Goal: Information Seeking & Learning: Learn about a topic

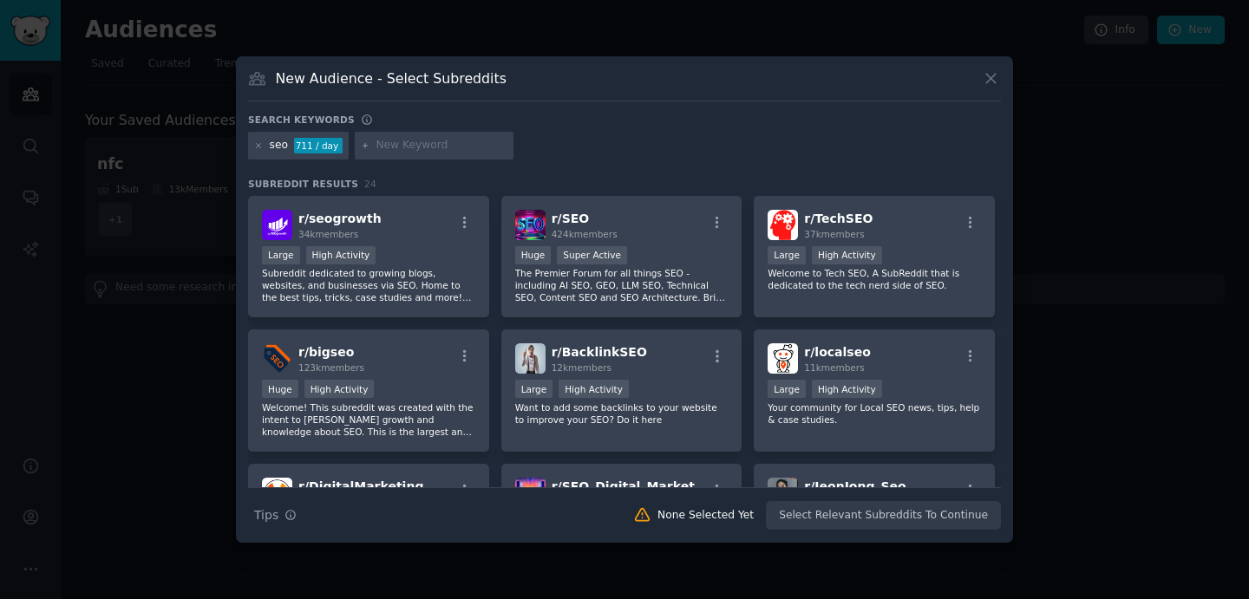
click at [982, 88] on div "New Audience - Select Subreddits" at bounding box center [624, 85] width 753 height 33
click at [990, 80] on icon at bounding box center [991, 80] width 10 height 10
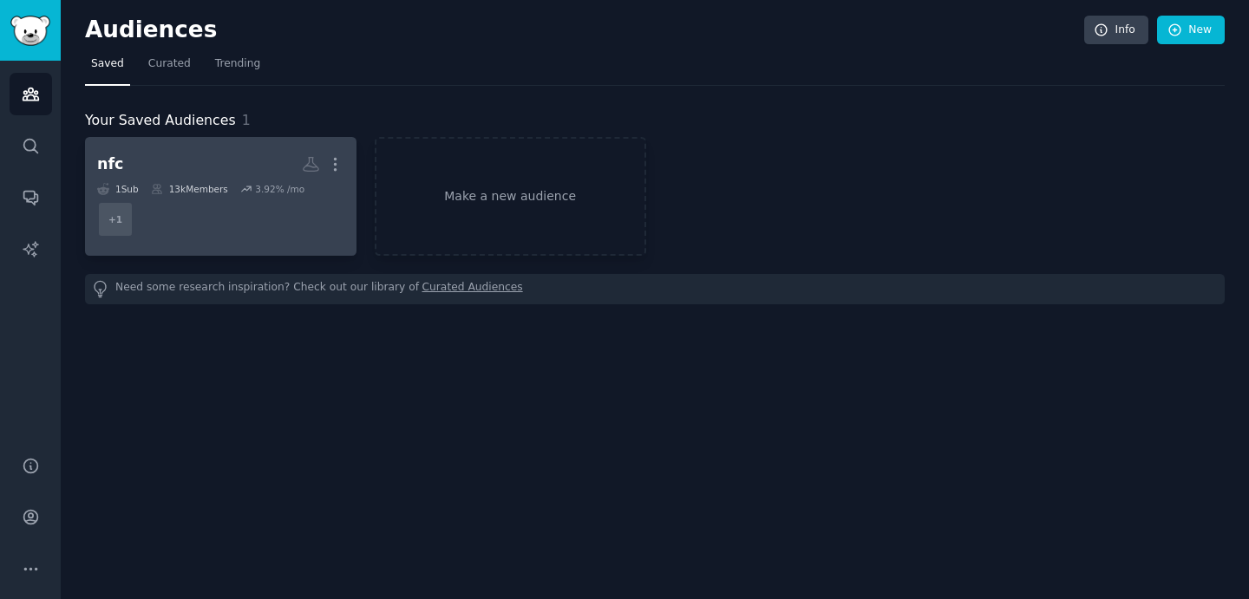
click at [247, 192] on icon at bounding box center [246, 189] width 12 height 12
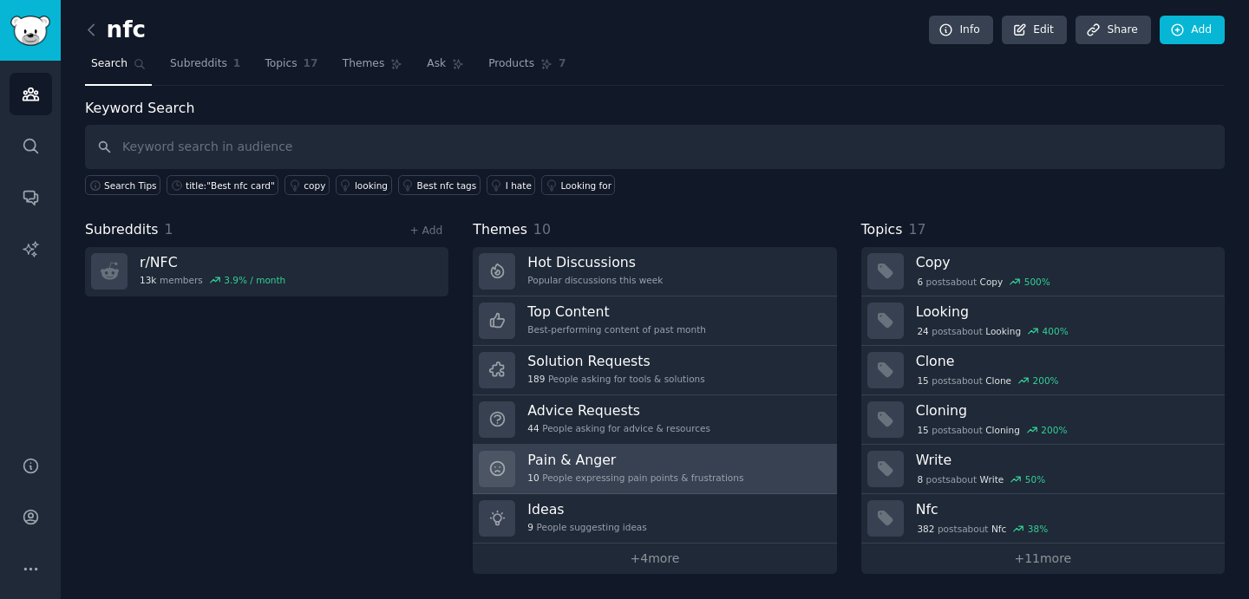
click at [705, 455] on h3 "Pain & Anger" at bounding box center [635, 460] width 216 height 18
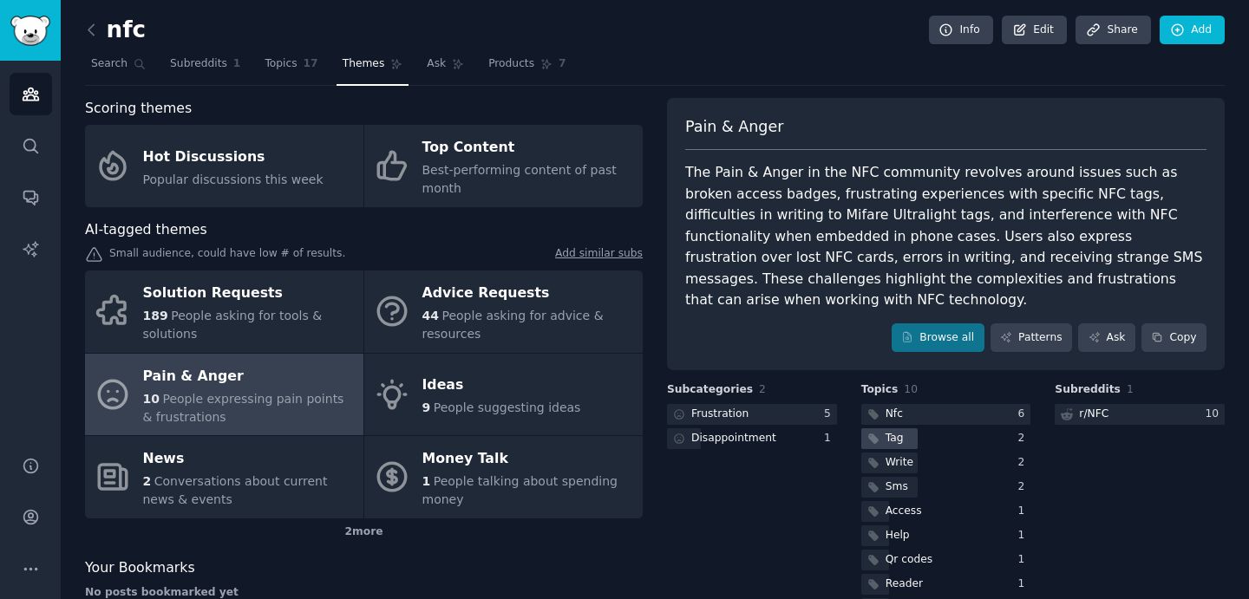
scroll to position [50, 0]
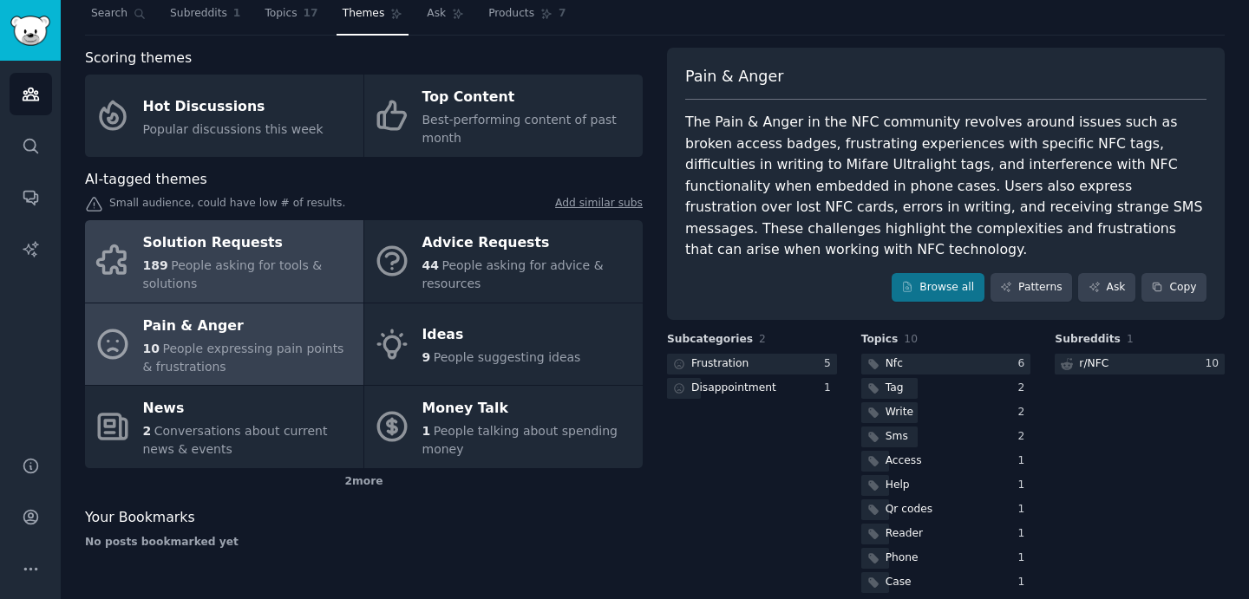
click at [193, 252] on div "Solution Requests" at bounding box center [249, 244] width 212 height 28
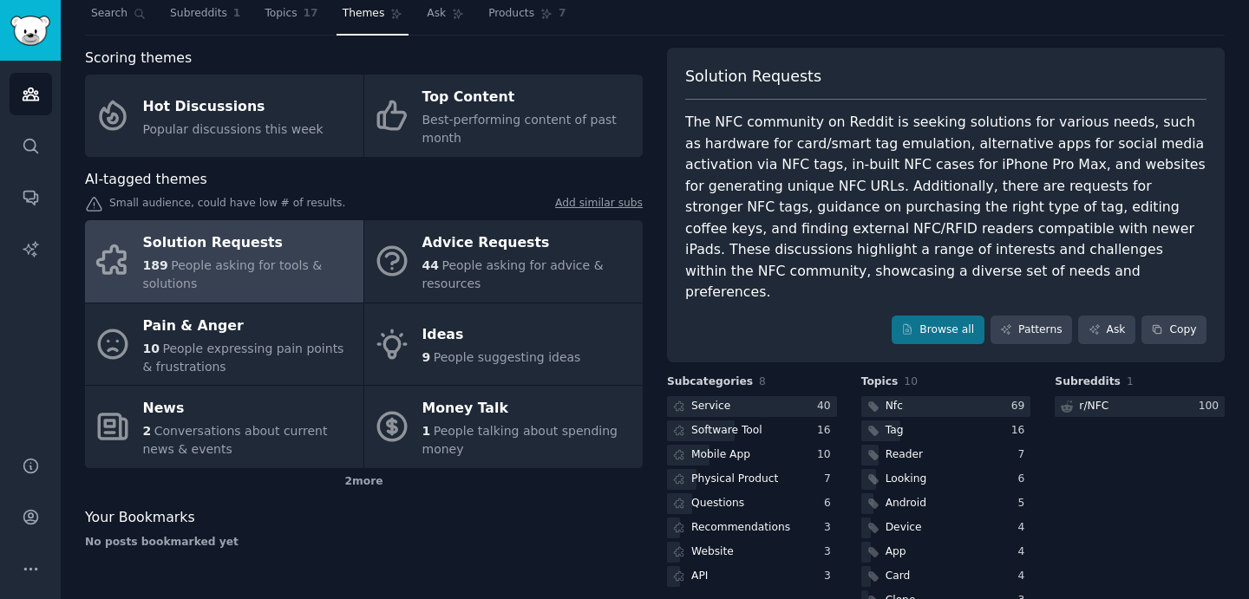
scroll to position [93, 0]
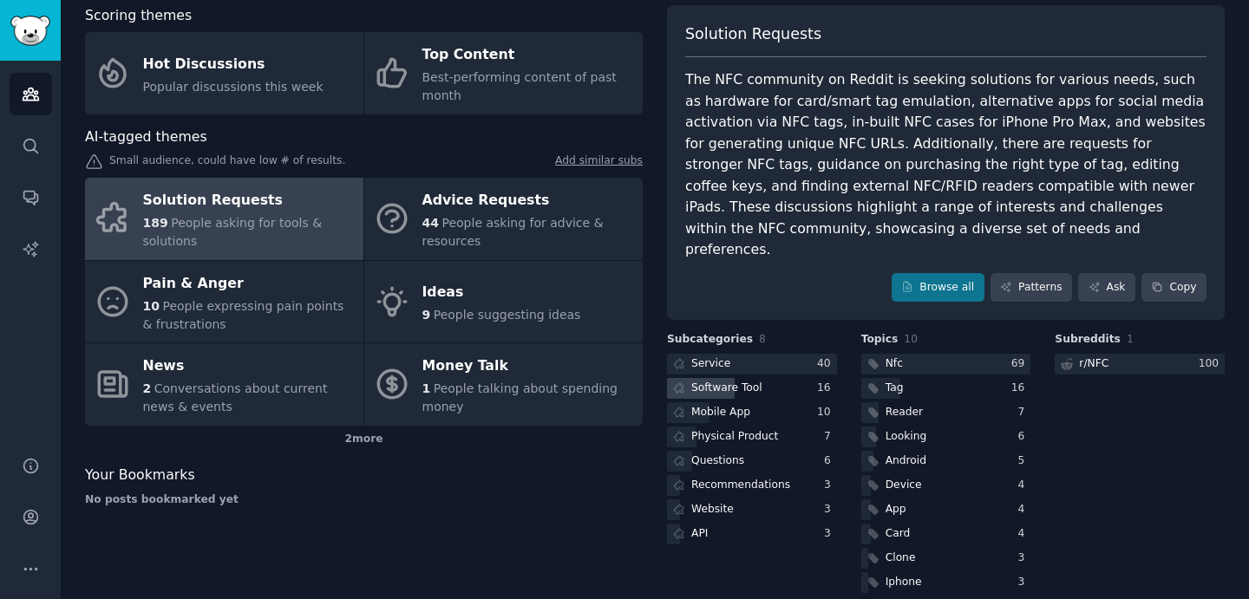
click at [784, 378] on div "Software Tool" at bounding box center [752, 389] width 170 height 22
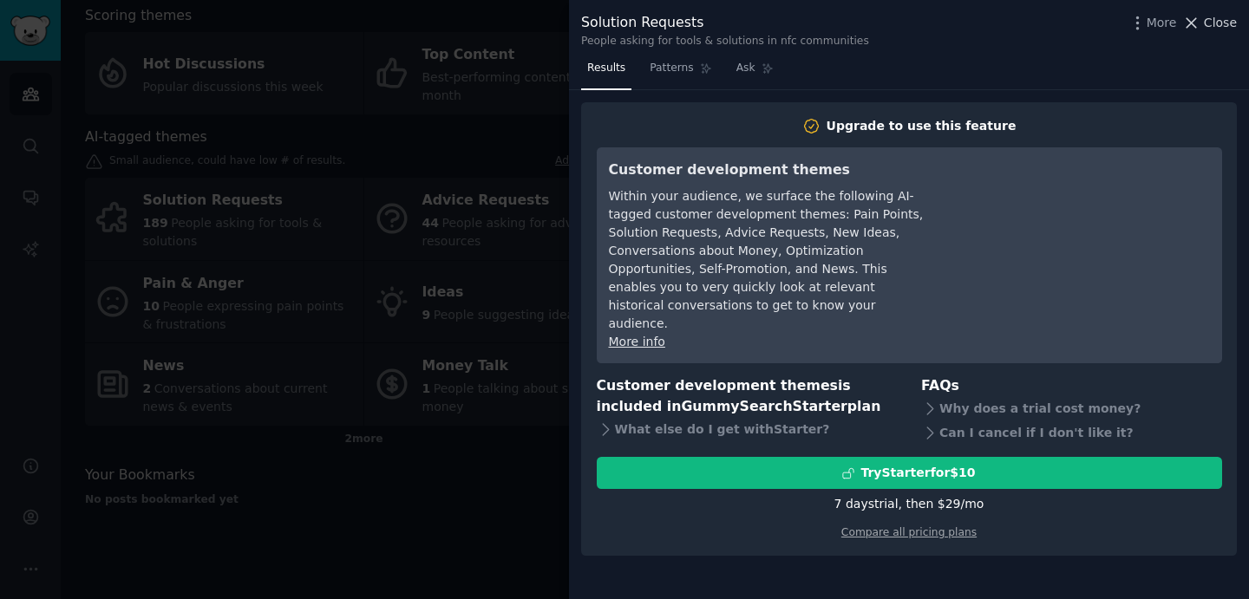
click at [1228, 21] on span "Close" at bounding box center [1220, 23] width 33 height 18
